Goal: Information Seeking & Learning: Check status

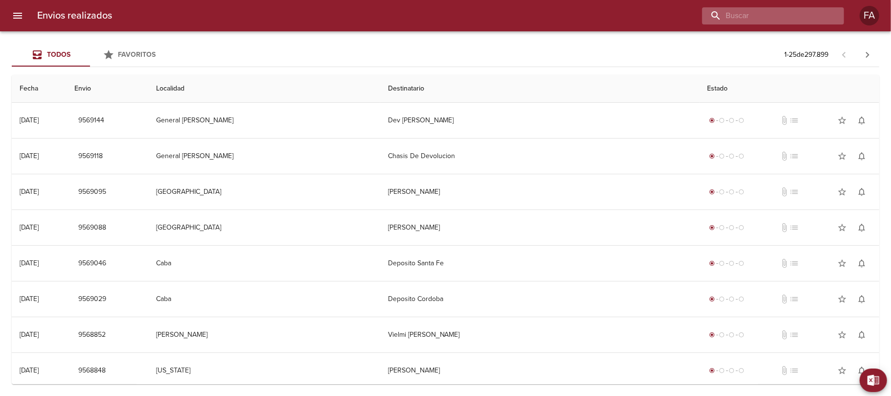
click at [784, 21] on input "buscar" at bounding box center [764, 15] width 125 height 17
paste input "[PERSON_NAME]"
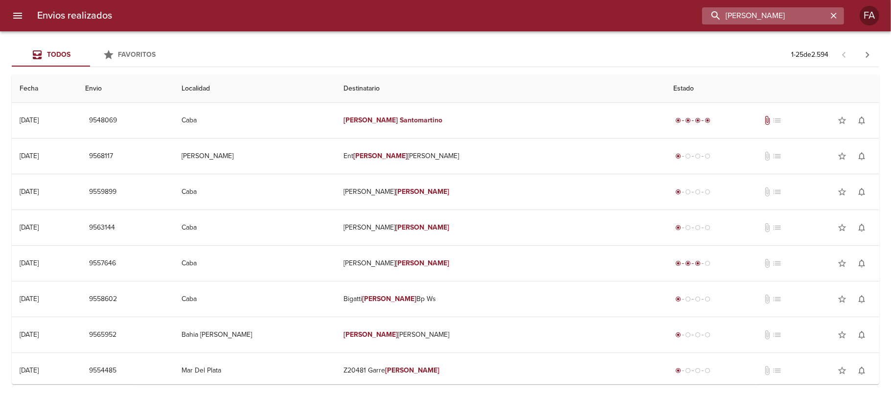
click at [727, 20] on input "[PERSON_NAME]" at bounding box center [764, 15] width 125 height 17
paste input "[PERSON_NAME][DEMOGRAPHIC_DATA] [PERSON_NAME]"
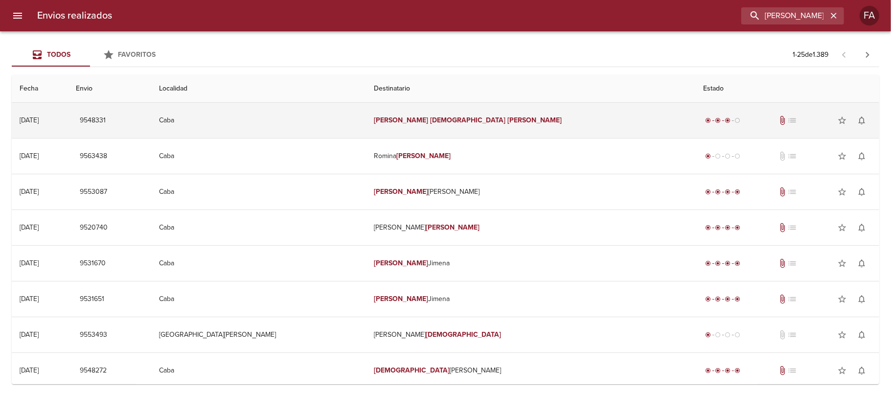
click at [559, 116] on td "[PERSON_NAME] [PERSON_NAME]" at bounding box center [531, 120] width 330 height 35
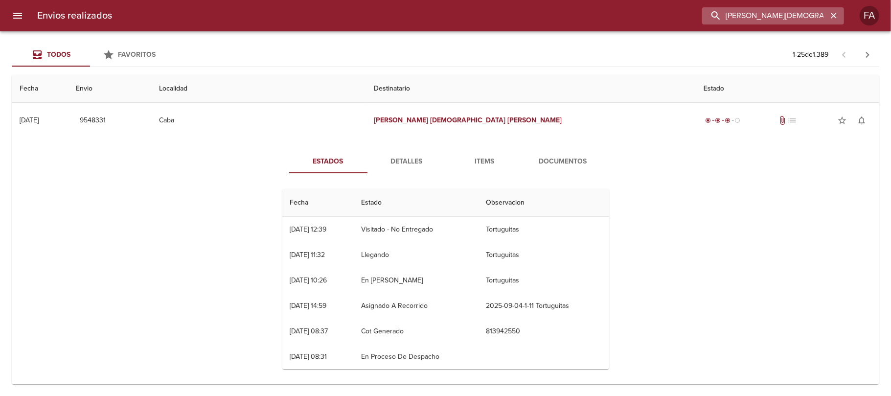
click at [820, 9] on input "[PERSON_NAME][DEMOGRAPHIC_DATA] [PERSON_NAME]" at bounding box center [764, 15] width 125 height 17
paste input "[PERSON_NAME] BP WS"
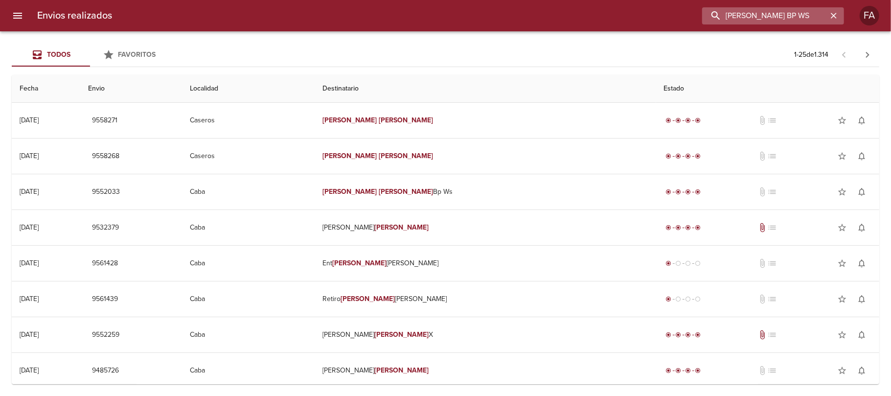
paste input "[PERSON_NAME] [PERSON_NAME]"
click at [790, 12] on input "[PERSON_NAME] [PERSON_NAME]" at bounding box center [764, 15] width 125 height 17
paste input "[PERSON_NAME] [PERSON_NAME]"
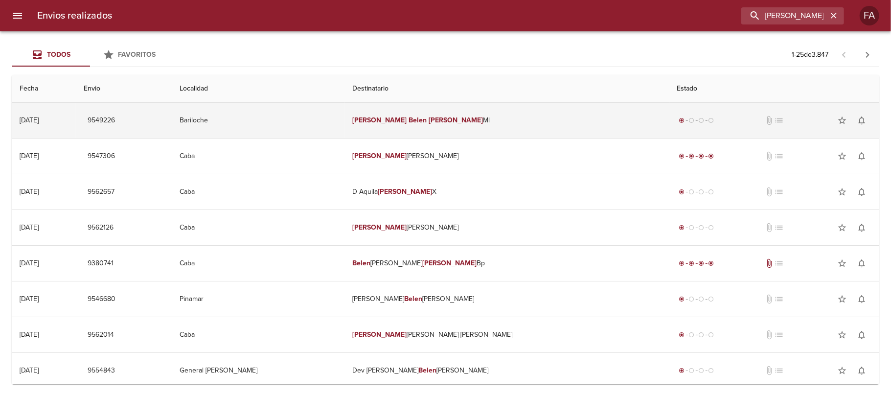
click at [284, 103] on td "Bariloche" at bounding box center [258, 120] width 173 height 35
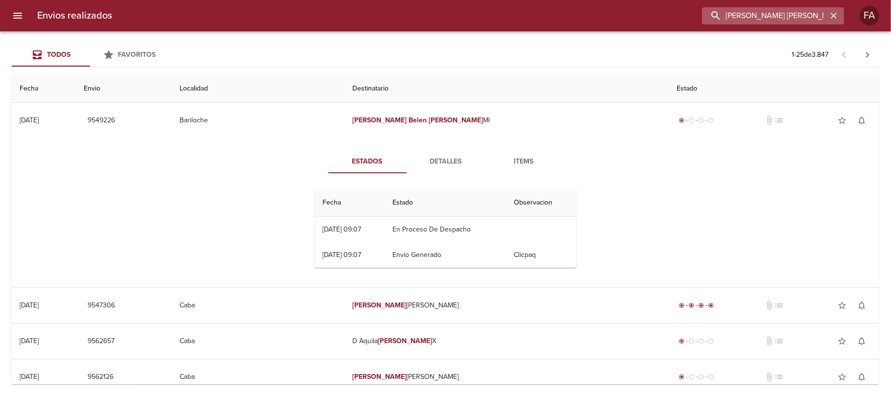
click at [793, 18] on input "[PERSON_NAME] [PERSON_NAME]" at bounding box center [764, 15] width 125 height 17
paste input "[PERSON_NAME] [PERSON_NAME] BP"
click at [793, 18] on input "[PERSON_NAME] [PERSON_NAME] BP" at bounding box center [764, 15] width 125 height 17
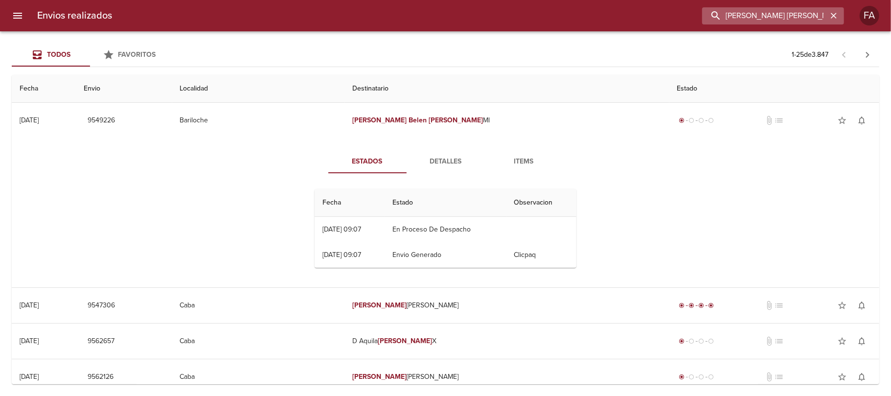
type input "[PERSON_NAME] [PERSON_NAME] BP"
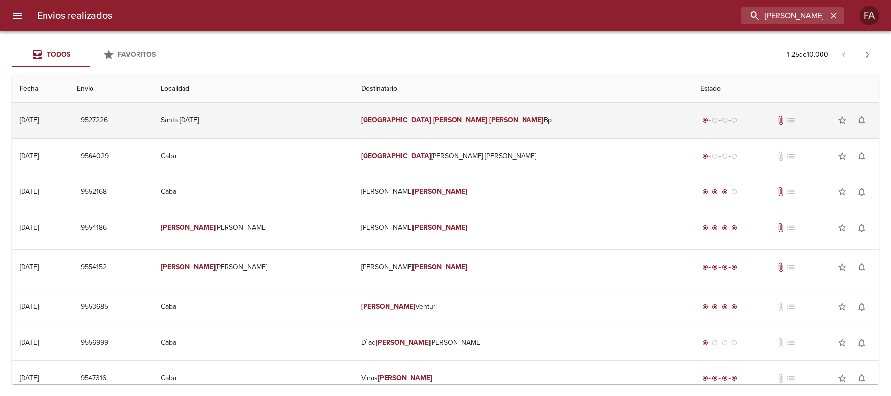
click at [490, 108] on td "[PERSON_NAME] [PERSON_NAME] Bp" at bounding box center [522, 120] width 339 height 35
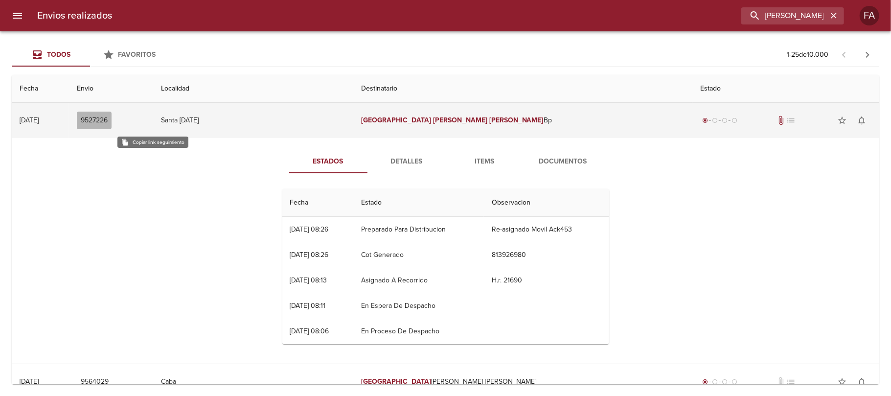
click at [108, 122] on span "9527226" at bounding box center [94, 121] width 27 height 12
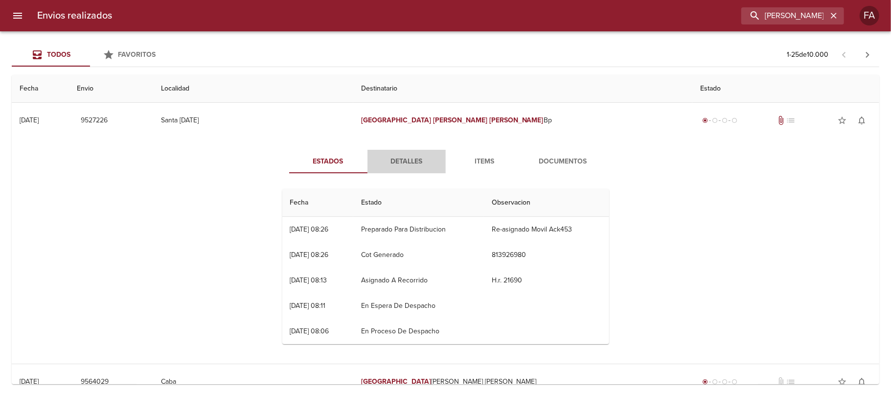
click at [401, 171] on button "Detalles" at bounding box center [407, 161] width 78 height 23
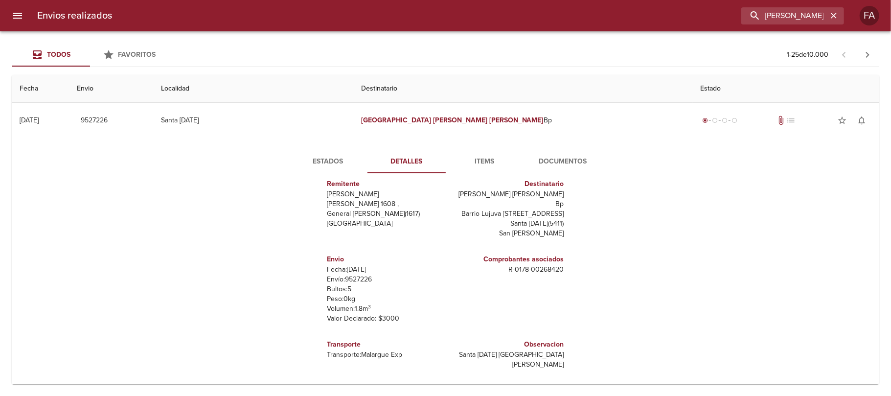
scroll to position [2, 0]
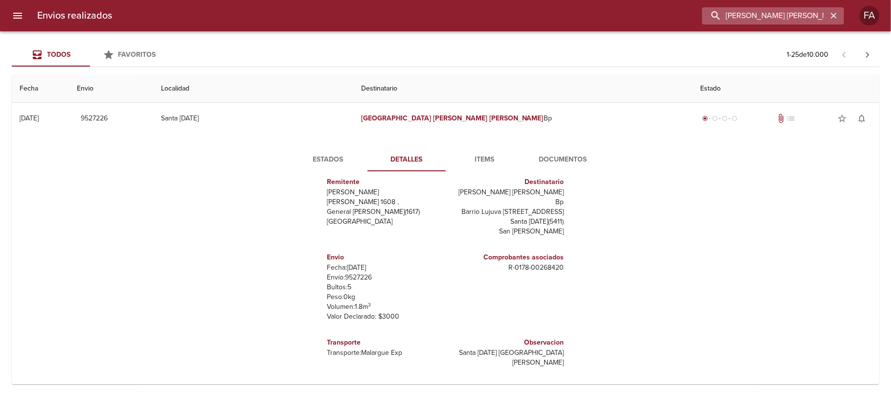
click at [764, 16] on input "[PERSON_NAME] [PERSON_NAME] BP" at bounding box center [764, 15] width 125 height 17
type input "[GEOGRAPHIC_DATA]"
paste input "9546874"
type input "9546874"
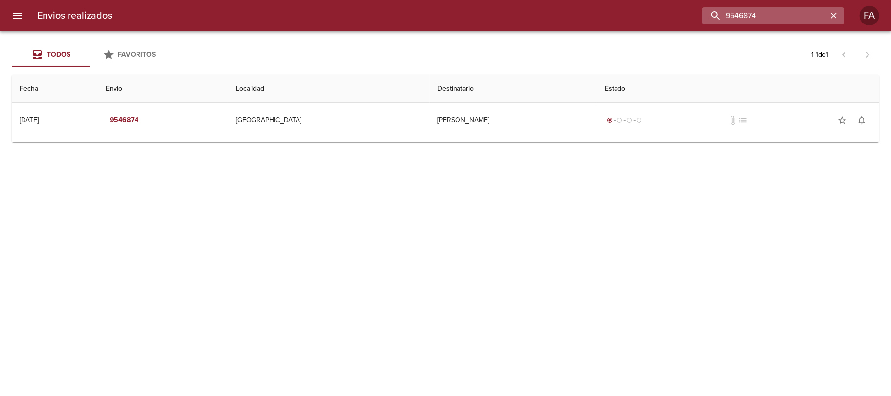
scroll to position [0, 0]
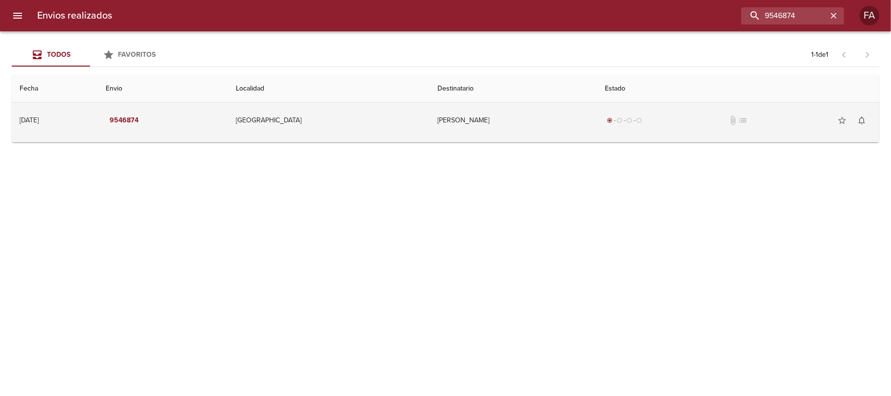
click at [498, 103] on td "[PERSON_NAME]" at bounding box center [513, 120] width 167 height 35
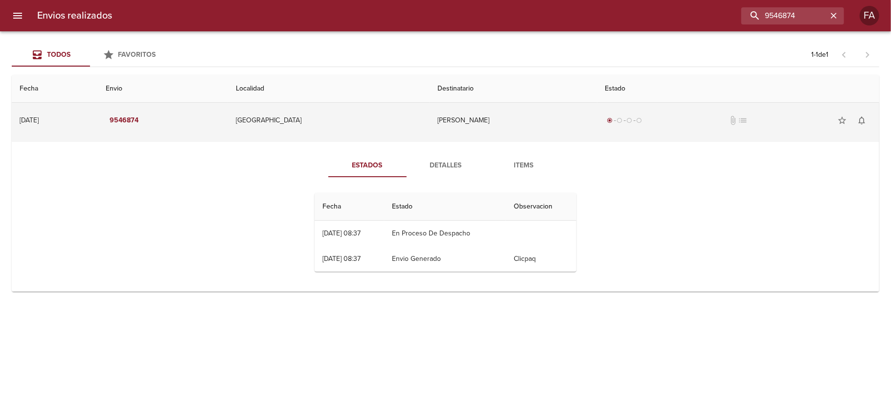
click at [498, 103] on td "[PERSON_NAME]" at bounding box center [513, 120] width 167 height 35
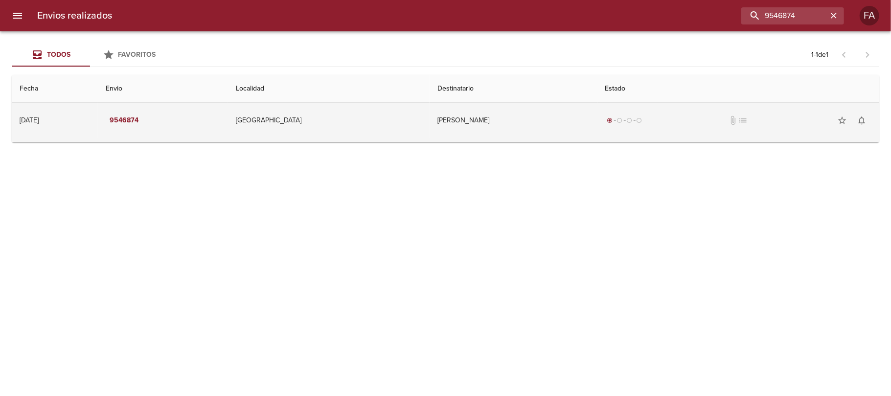
click at [498, 103] on td "[PERSON_NAME]" at bounding box center [513, 120] width 167 height 35
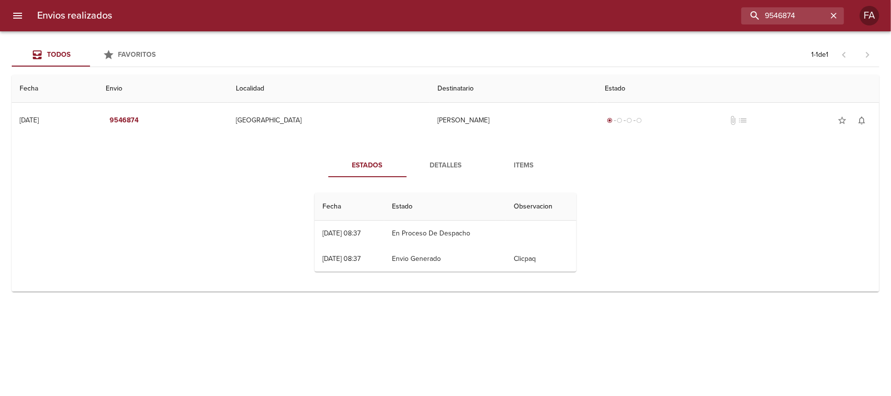
drag, startPoint x: 421, startPoint y: 181, endPoint x: 474, endPoint y: 151, distance: 60.0
click at [474, 151] on div "Estados Detalles Items Fecha Estado Observacion 02/09 [DATE] 08:37 En Proceso D…" at bounding box center [446, 216] width 852 height 149
click at [431, 175] on button "Detalles" at bounding box center [446, 165] width 78 height 23
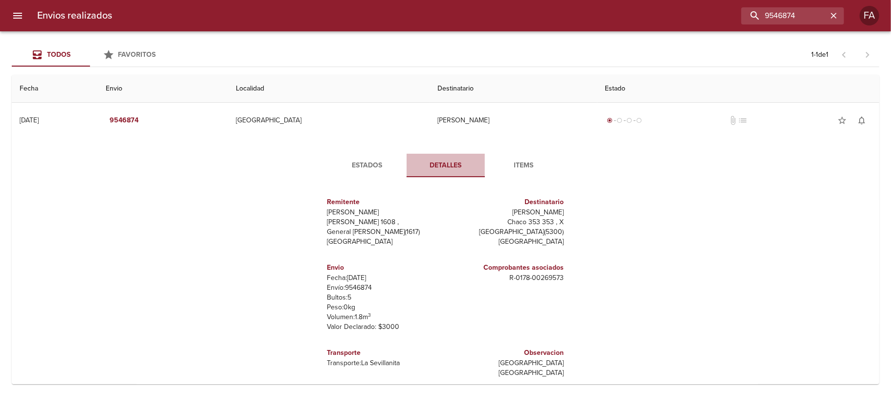
click at [431, 175] on button "Detalles" at bounding box center [446, 165] width 78 height 23
